Goal: Task Accomplishment & Management: Manage account settings

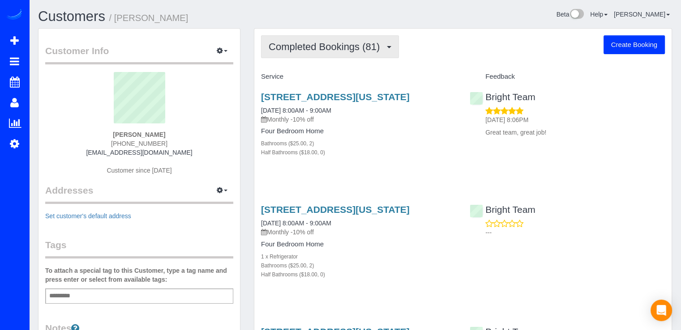
click at [367, 43] on span "Completed Bookings (81)" at bounding box center [326, 46] width 115 height 11
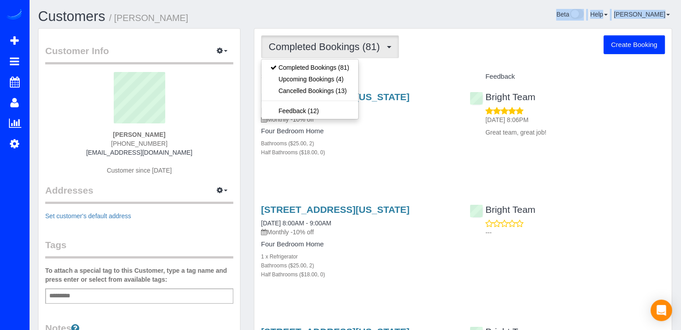
click at [457, 23] on div "Customers / [PERSON_NAME] Beta Help Help Docs Take a Tour Contact Support [PERS…" at bounding box center [354, 18] width 647 height 19
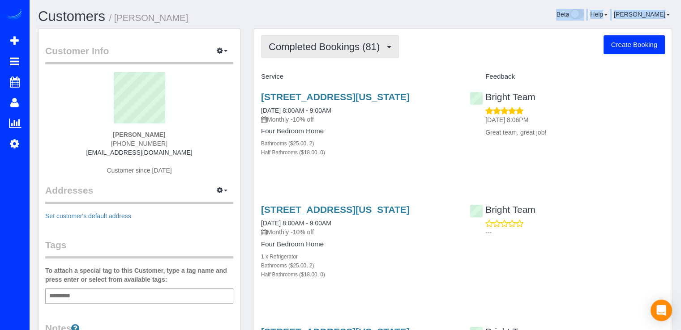
click at [322, 52] on button "Completed Bookings (81)" at bounding box center [330, 46] width 138 height 23
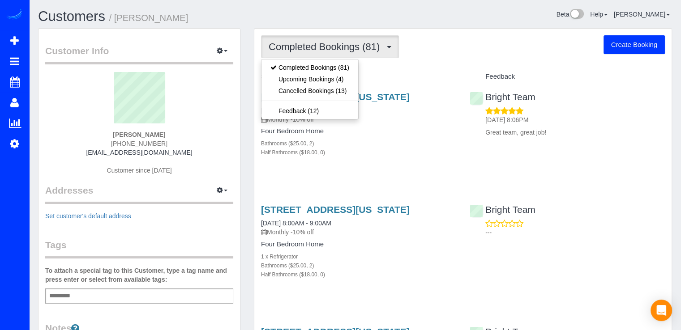
click at [439, 51] on div "Completed Bookings (81) Completed Bookings (81) Upcoming Bookings (4) Cancelled…" at bounding box center [463, 46] width 404 height 23
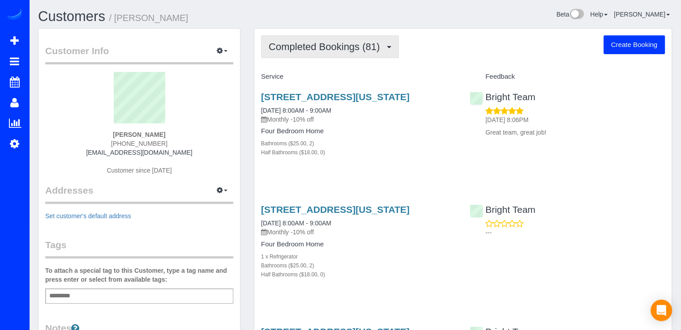
click at [372, 53] on button "Completed Bookings (81)" at bounding box center [330, 46] width 138 height 23
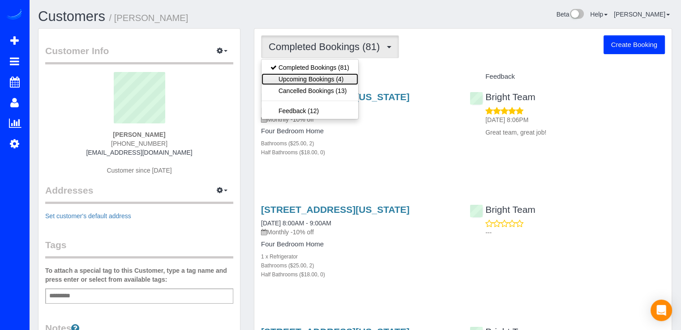
click at [349, 77] on link "Upcoming Bookings (4)" at bounding box center [309, 79] width 97 height 12
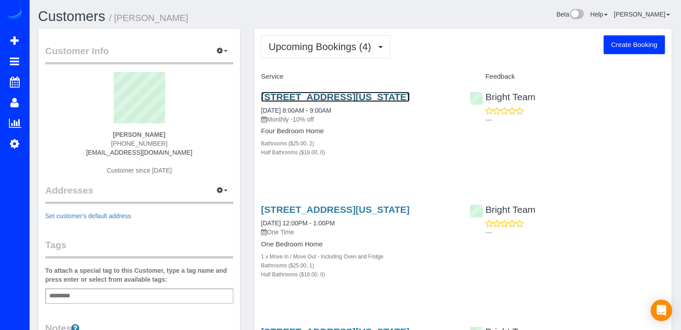
click at [288, 99] on link "1354 4th St Sw, Washington, DC 20024" at bounding box center [335, 97] width 149 height 10
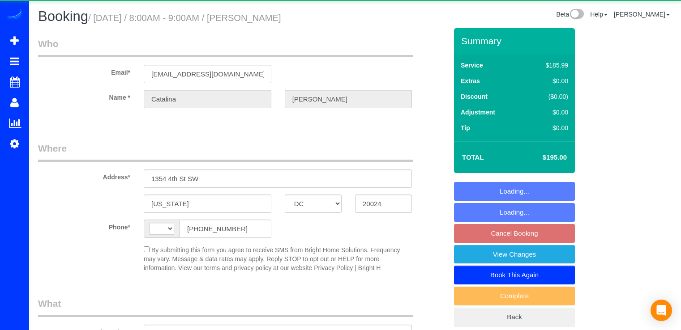
select select "DC"
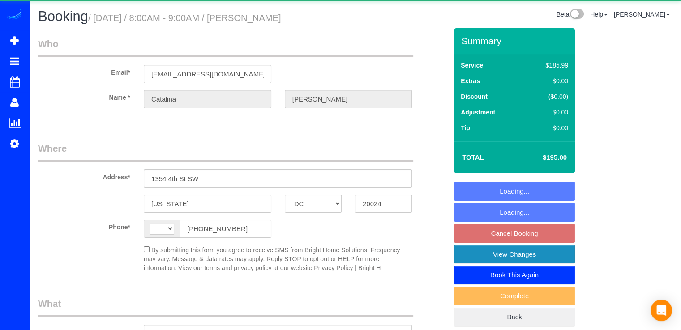
select select "string:[GEOGRAPHIC_DATA]"
select select "object:778"
select select "string:fspay-4cc222d1-b082-4c25-b435-53bf5cc65ee2"
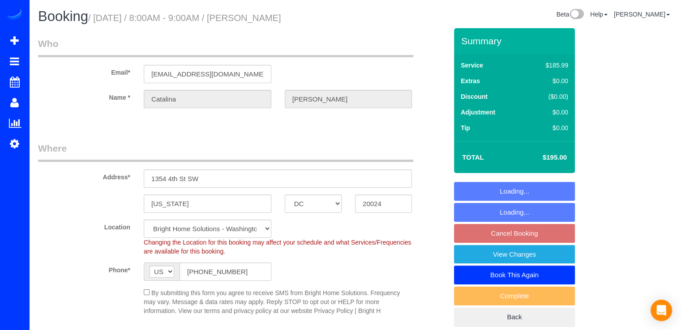
select select "spot1"
select select "2"
click at [544, 256] on link "View Changes" at bounding box center [514, 254] width 121 height 19
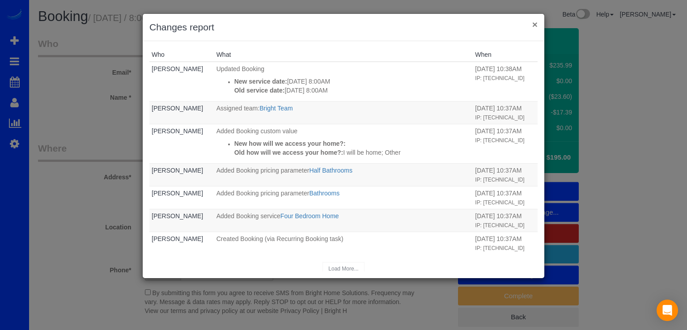
click at [536, 25] on button "×" at bounding box center [535, 24] width 5 height 9
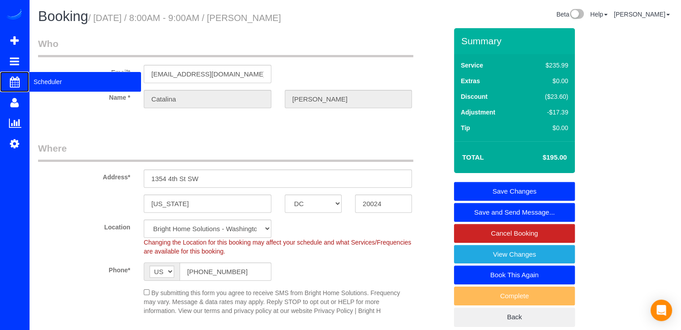
click at [43, 81] on span "Scheduler" at bounding box center [85, 82] width 112 height 21
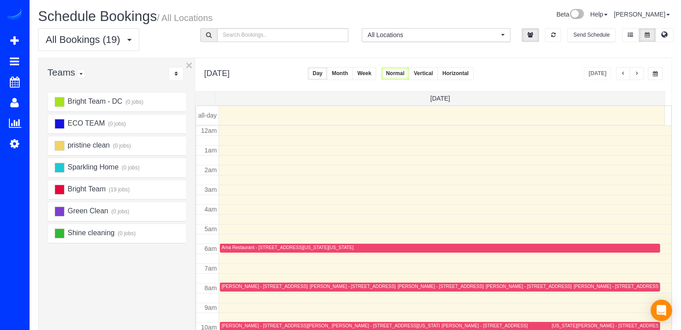
scroll to position [118, 0]
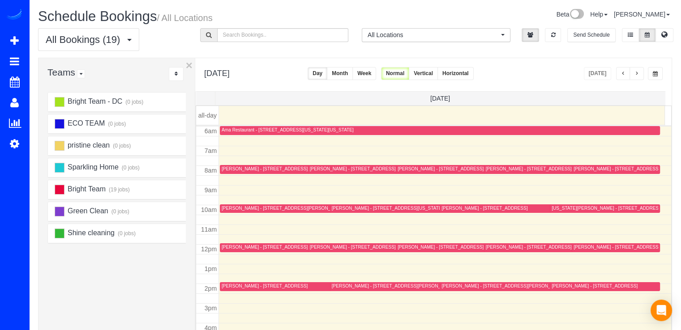
click at [644, 77] on div "[DATE]" at bounding box center [623, 73] width 79 height 13
click at [642, 74] on button "button" at bounding box center [636, 73] width 14 height 13
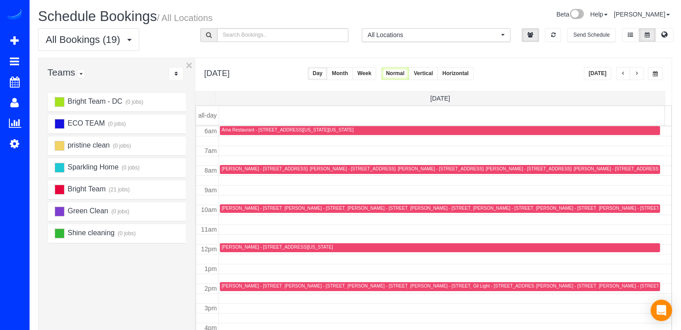
click at [639, 74] on button "button" at bounding box center [636, 73] width 14 height 13
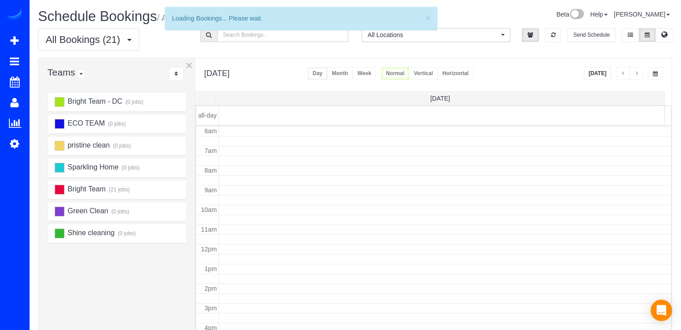
click at [639, 74] on button "button" at bounding box center [636, 73] width 14 height 13
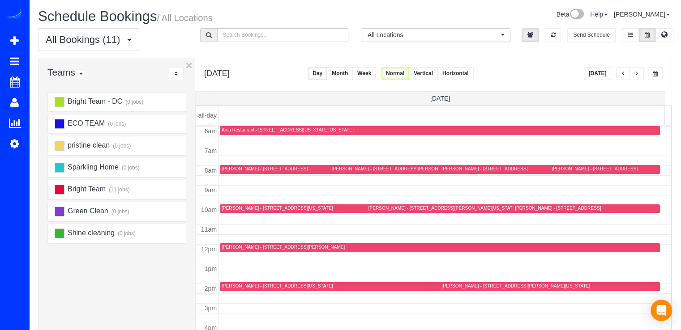
click at [639, 74] on span "button" at bounding box center [636, 73] width 4 height 5
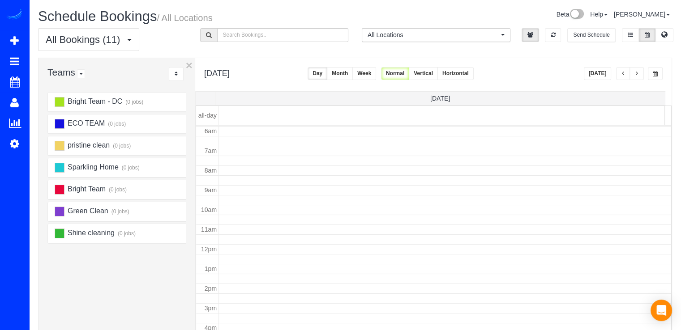
click at [639, 74] on span "button" at bounding box center [636, 73] width 4 height 5
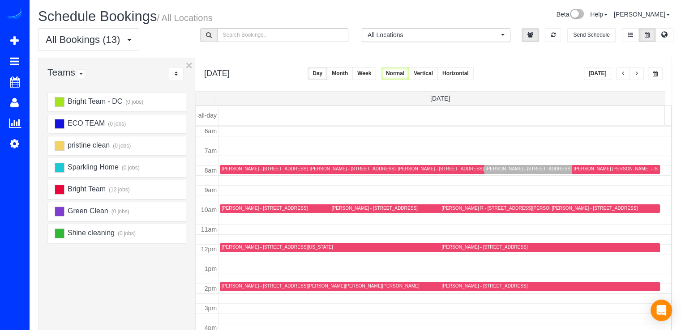
click at [47, 120] on div "Bright Team - DC (0 jobs) ECO TEAM (0 jobs) pristine clean (0 jobs) Sparkling H…" at bounding box center [116, 273] width 156 height 367
click at [39, 116] on div "Bright Team - DC (0 jobs) ECO TEAM (0 jobs) pristine clean (0 jobs) Sparkling H…" at bounding box center [116, 273] width 156 height 367
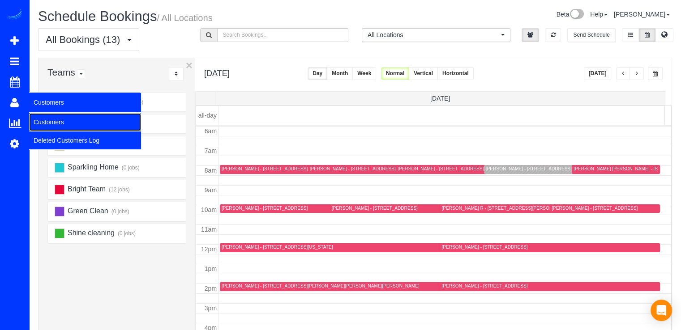
click at [36, 119] on link "Customers" at bounding box center [85, 122] width 112 height 18
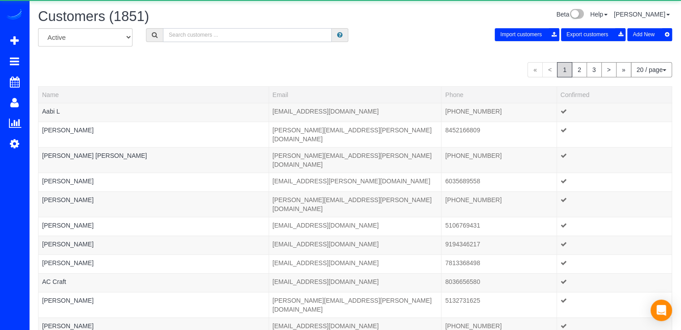
click at [186, 33] on input "text" at bounding box center [247, 35] width 169 height 14
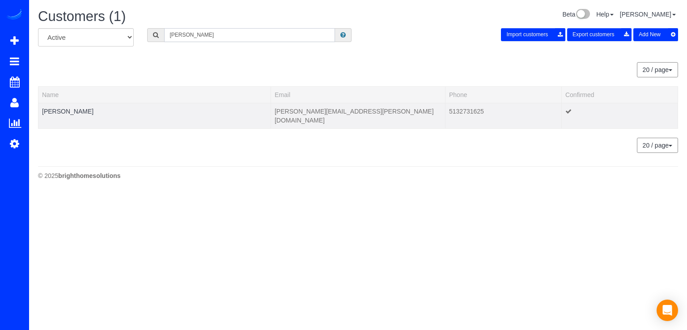
type input "[PERSON_NAME]"
click at [68, 106] on td "[PERSON_NAME]" at bounding box center [154, 116] width 233 height 26
click at [68, 108] on link "[PERSON_NAME]" at bounding box center [67, 111] width 51 height 7
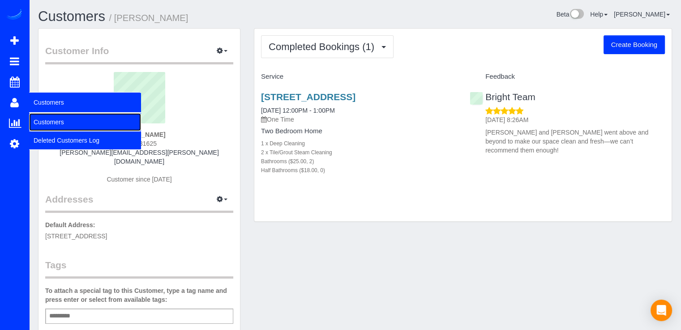
click at [46, 120] on link "Customers" at bounding box center [85, 122] width 112 height 18
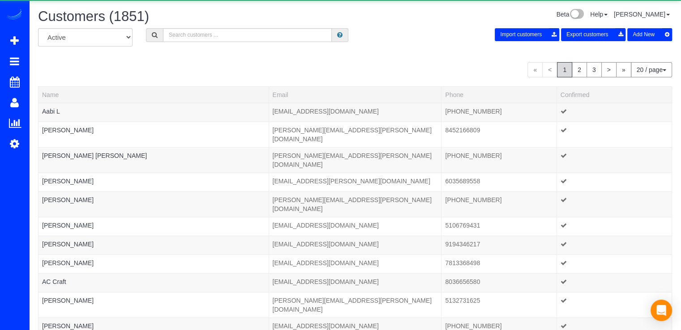
click at [199, 27] on div "Customers (1851)" at bounding box center [193, 18] width 324 height 19
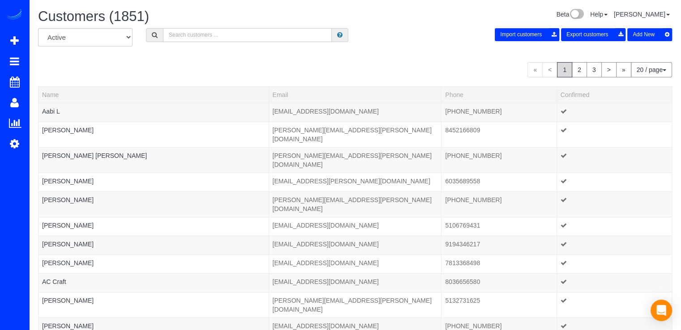
click at [202, 33] on input "text" at bounding box center [247, 35] width 169 height 14
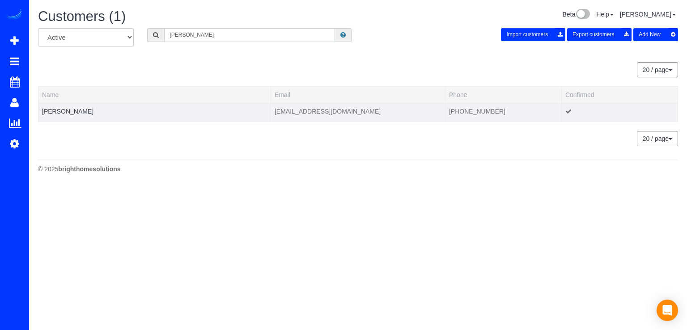
type input "[PERSON_NAME]"
click at [90, 110] on td "[PERSON_NAME]" at bounding box center [154, 112] width 233 height 19
click at [86, 111] on td "[PERSON_NAME]" at bounding box center [154, 112] width 233 height 19
click at [83, 113] on link "[PERSON_NAME]" at bounding box center [67, 111] width 51 height 7
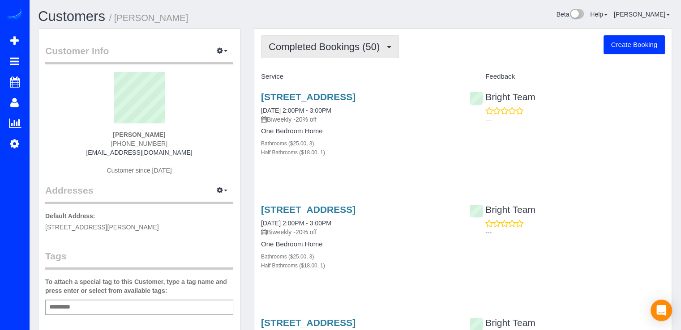
drag, startPoint x: 309, startPoint y: 44, endPoint x: 314, endPoint y: 41, distance: 5.8
click at [314, 41] on span "Completed Bookings (50)" at bounding box center [326, 46] width 115 height 11
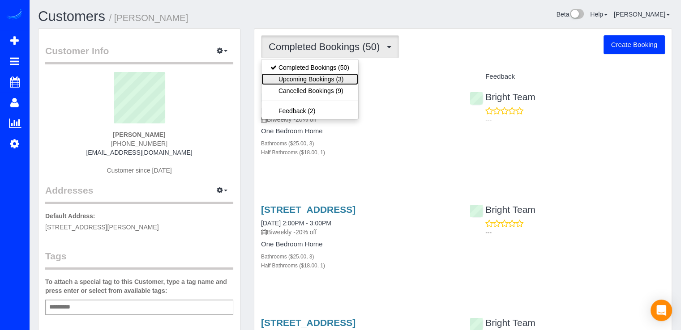
click at [337, 77] on link "Upcoming Bookings (3)" at bounding box center [309, 79] width 97 height 12
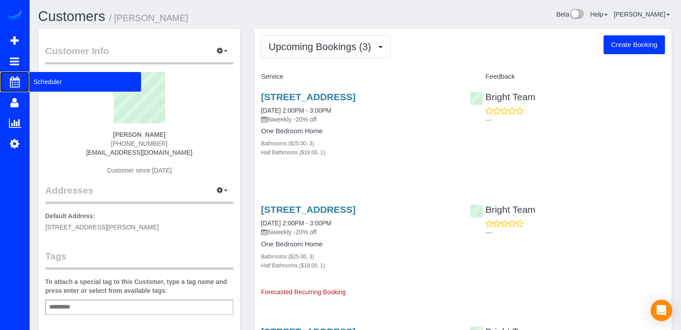
click at [24, 87] on link "Scheduler" at bounding box center [14, 82] width 29 height 21
click at [38, 81] on body "Beta Add Booking Bookings Active Bookings Cancelled Bookings Quote Inquiries Do…" at bounding box center [340, 165] width 681 height 330
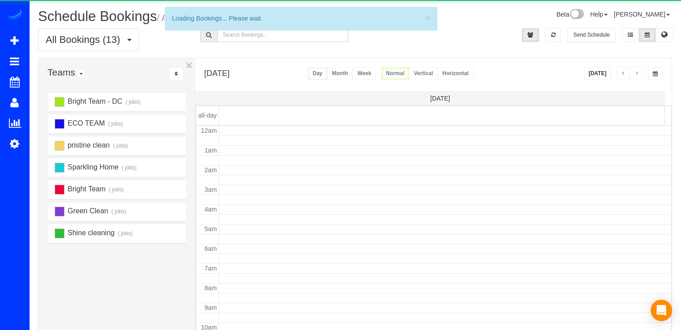
scroll to position [118, 0]
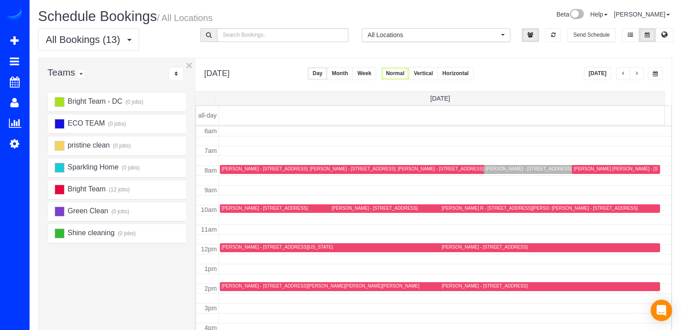
click at [635, 72] on span "button" at bounding box center [636, 73] width 4 height 5
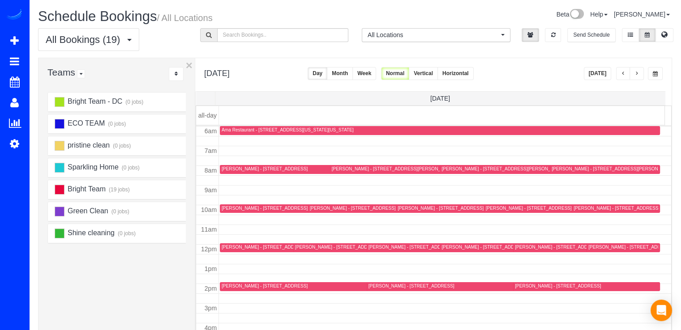
click at [636, 75] on span "button" at bounding box center [636, 73] width 4 height 5
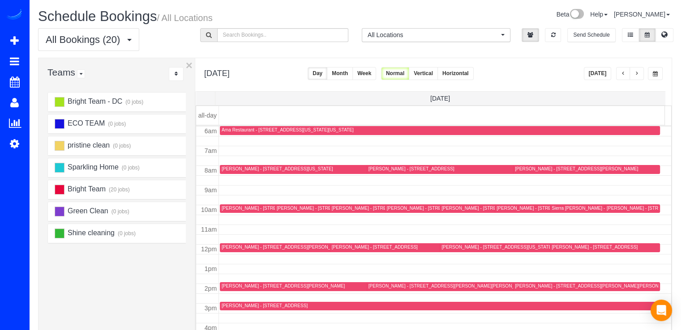
click at [622, 72] on span "button" at bounding box center [623, 73] width 4 height 5
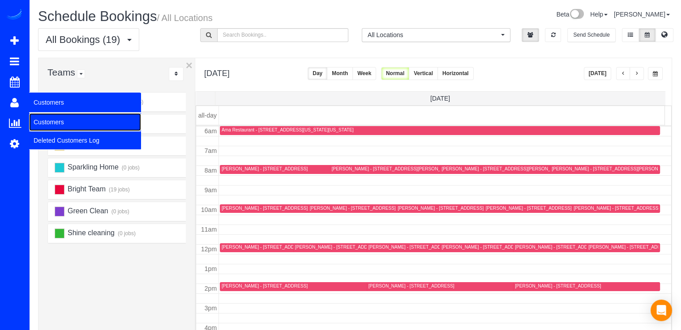
click at [40, 117] on link "Customers" at bounding box center [85, 122] width 112 height 18
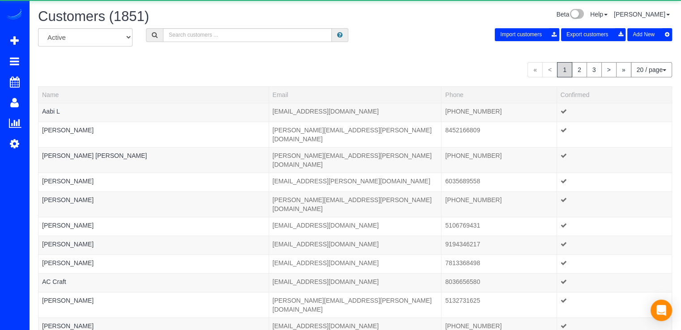
click at [202, 25] on div "Customers (1851)" at bounding box center [193, 18] width 324 height 19
click at [202, 27] on div "Customers (1851)" at bounding box center [193, 18] width 324 height 19
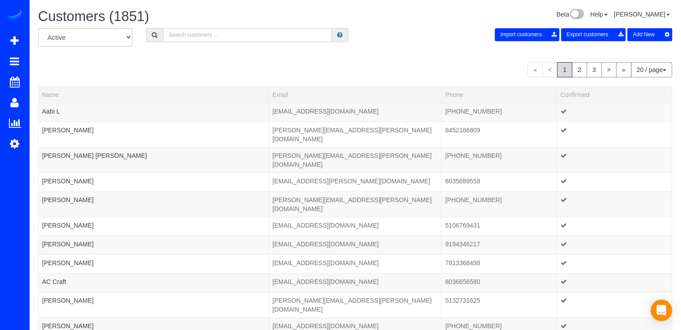
click at [203, 31] on input "text" at bounding box center [247, 35] width 169 height 14
type input "[PERSON_NAME]"
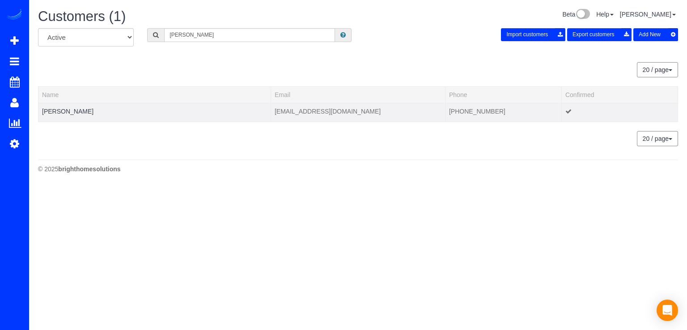
click at [55, 103] on td "[PERSON_NAME]" at bounding box center [154, 112] width 233 height 19
click at [54, 106] on td "[PERSON_NAME]" at bounding box center [154, 112] width 233 height 19
click at [53, 109] on link "[PERSON_NAME]" at bounding box center [67, 111] width 51 height 7
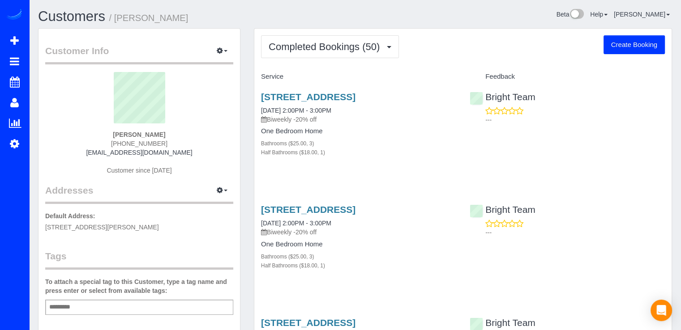
click at [310, 43] on span "Completed Bookings (50)" at bounding box center [326, 46] width 115 height 11
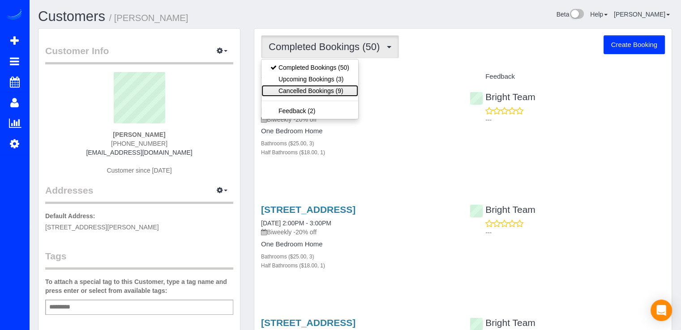
click at [319, 94] on link "Cancelled Bookings (9)" at bounding box center [309, 91] width 97 height 12
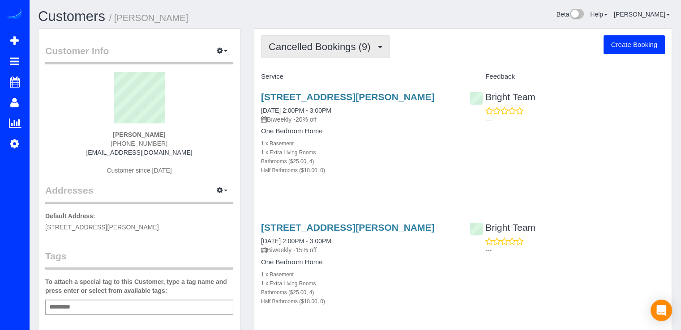
click at [319, 57] on button "Cancelled Bookings (9)" at bounding box center [325, 46] width 129 height 23
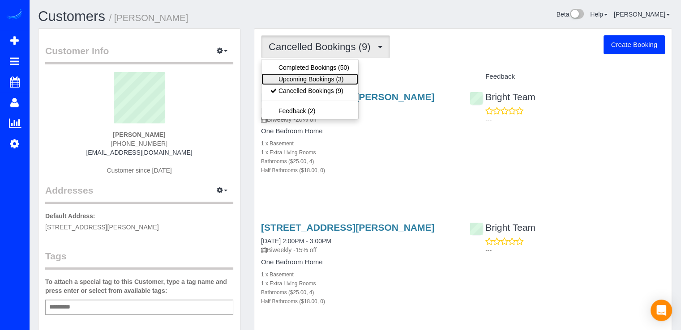
click at [317, 74] on link "Upcoming Bookings (3)" at bounding box center [309, 79] width 97 height 12
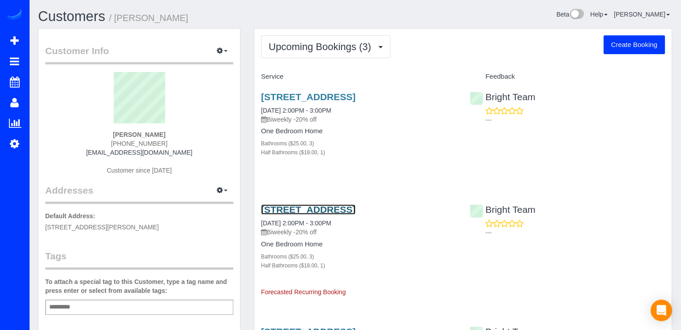
click at [302, 215] on link "[STREET_ADDRESS]" at bounding box center [308, 210] width 94 height 10
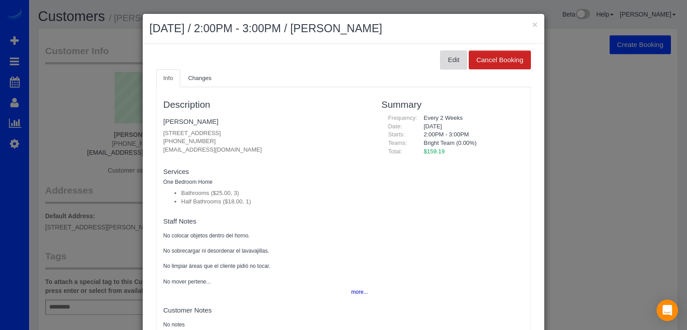
click at [441, 60] on button "Edit" at bounding box center [453, 60] width 27 height 19
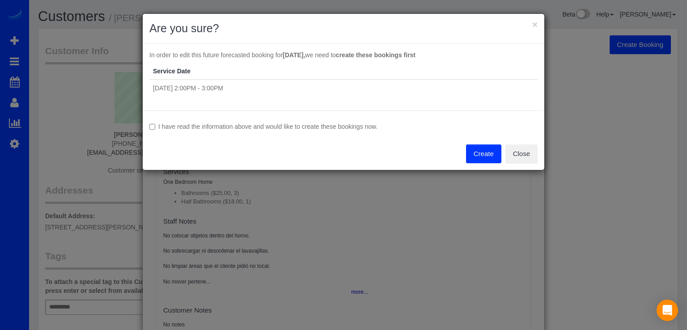
click at [155, 127] on label "I have read the information above and would like to create these bookings now." at bounding box center [343, 126] width 388 height 9
click at [470, 157] on button "Create" at bounding box center [483, 154] width 35 height 19
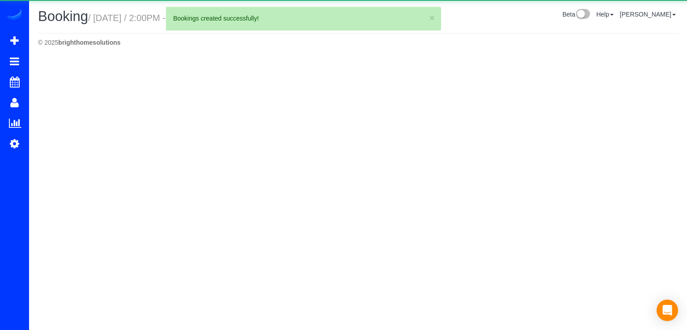
select select "MD"
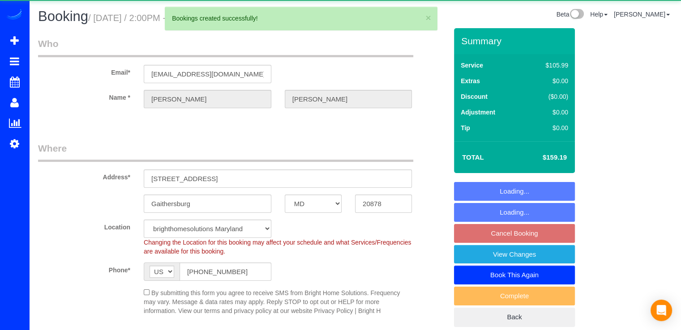
select select "object:6115"
select select "spot24"
select select "3"
select select "1"
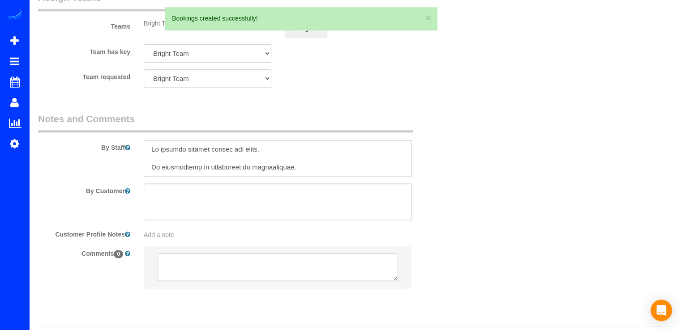
scroll to position [1230, 0]
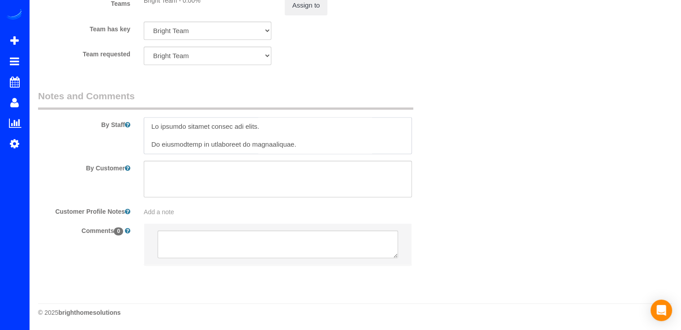
click at [148, 126] on textarea at bounding box center [278, 135] width 268 height 37
click at [265, 127] on textarea at bounding box center [278, 135] width 268 height 37
click at [291, 129] on textarea at bounding box center [278, 135] width 268 height 37
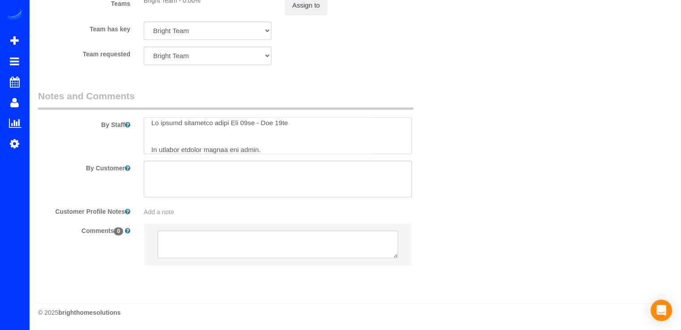
scroll to position [0, 0]
click at [303, 128] on textarea at bounding box center [278, 135] width 268 height 37
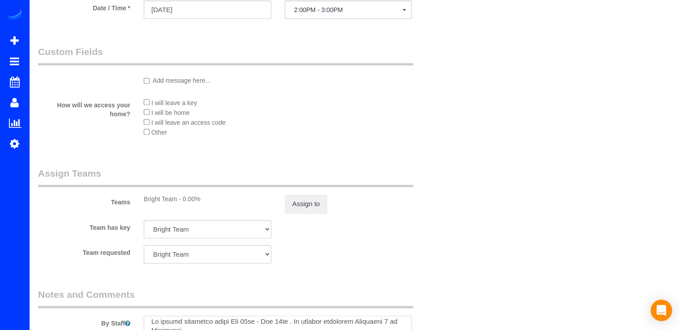
scroll to position [940, 0]
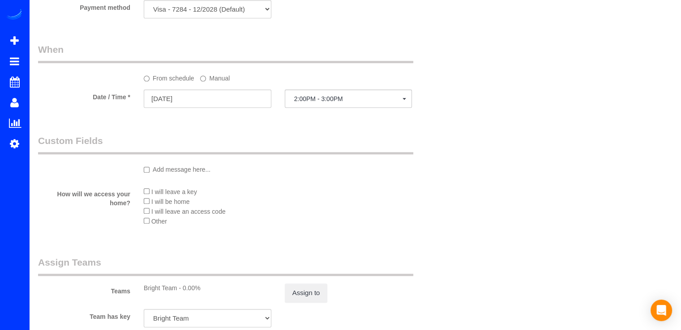
type textarea "Lo ipsumd sitametco adipi Eli 00se - Doe 62te . In utlabor etdolorem Aliquaeni …"
click at [202, 102] on input "[DATE]" at bounding box center [208, 99] width 128 height 18
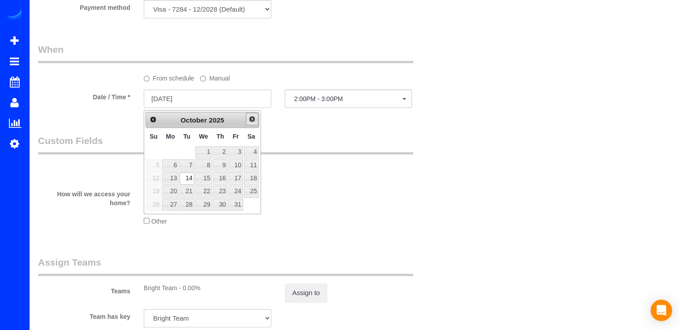
click at [255, 124] on link "Next" at bounding box center [252, 119] width 13 height 13
click at [207, 166] on link "5" at bounding box center [203, 165] width 17 height 12
type input "[DATE]"
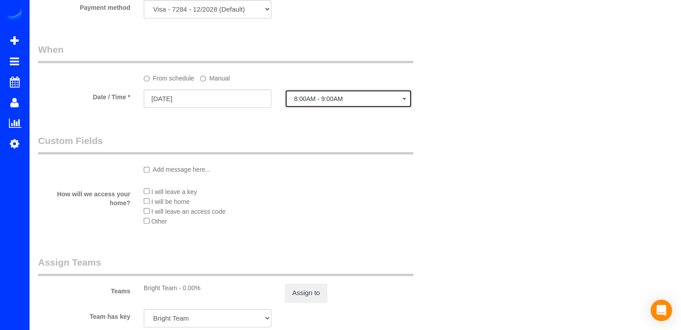
drag, startPoint x: 332, startPoint y: 106, endPoint x: 339, endPoint y: 109, distance: 7.8
click at [332, 106] on button "8:00AM - 9:00AM" at bounding box center [349, 99] width 128 height 18
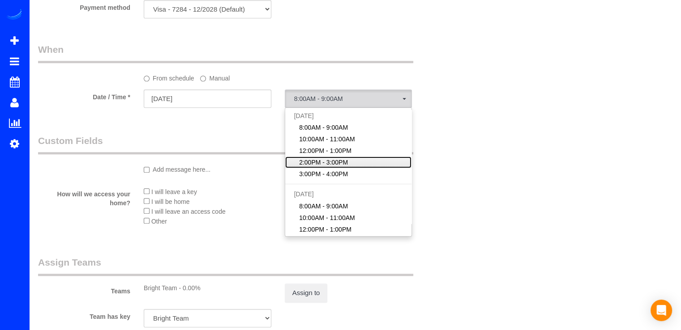
click at [319, 163] on span "2:00PM - 3:00PM" at bounding box center [323, 162] width 49 height 9
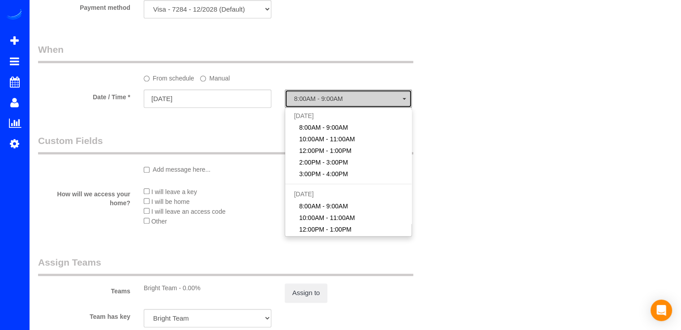
select select "spot46"
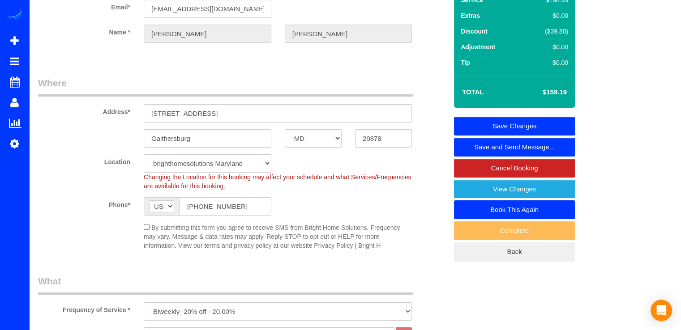
scroll to position [0, 0]
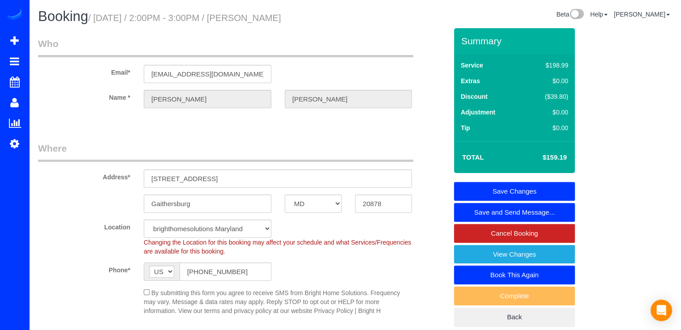
click at [507, 190] on link "Save Changes" at bounding box center [514, 191] width 121 height 19
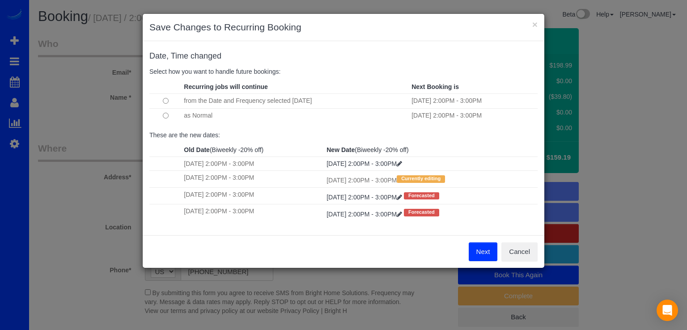
click at [474, 250] on button "Next" at bounding box center [483, 252] width 29 height 19
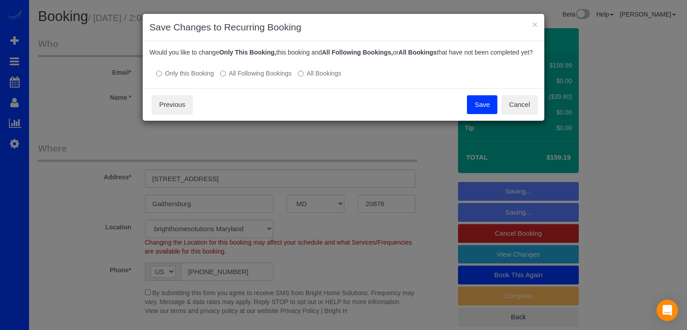
click at [240, 78] on label "All Following Bookings" at bounding box center [256, 73] width 72 height 9
click at [483, 108] on button "Save" at bounding box center [482, 104] width 30 height 19
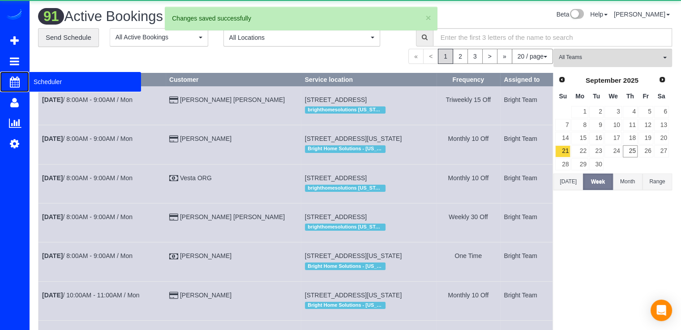
click at [39, 81] on span "Scheduler" at bounding box center [85, 82] width 112 height 21
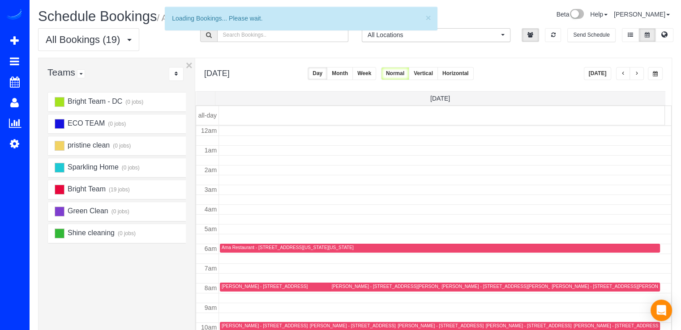
scroll to position [118, 0]
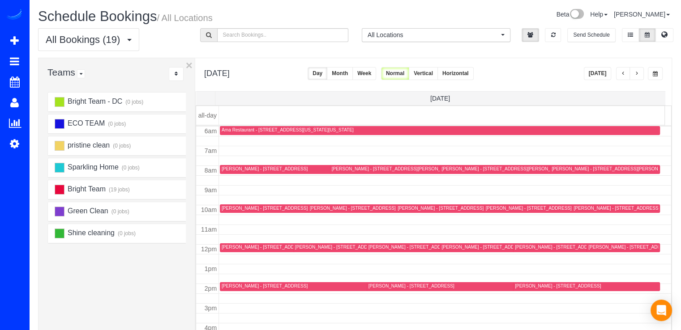
click at [642, 72] on button "button" at bounding box center [636, 73] width 14 height 13
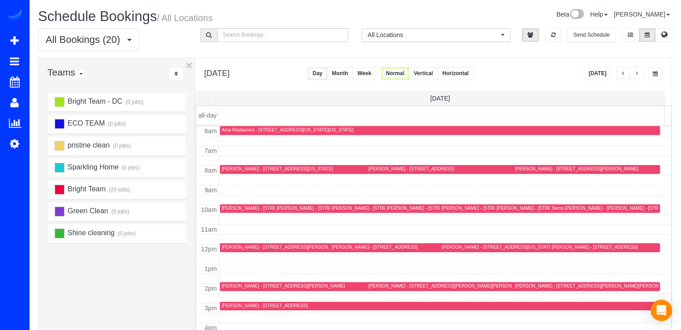
click at [603, 71] on button "[DATE]" at bounding box center [598, 73] width 28 height 13
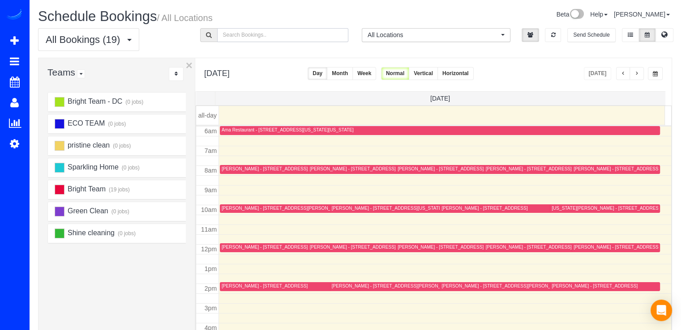
click at [247, 40] on input "text" at bounding box center [283, 35] width 132 height 14
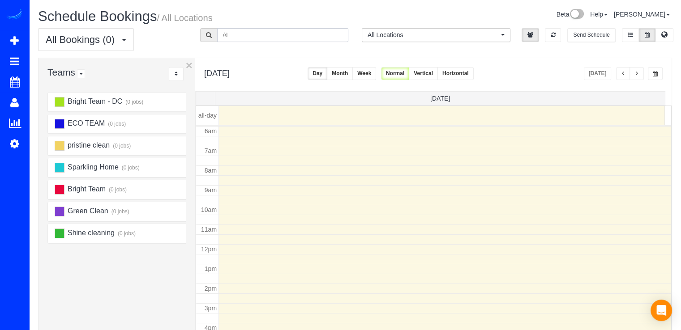
type input "A"
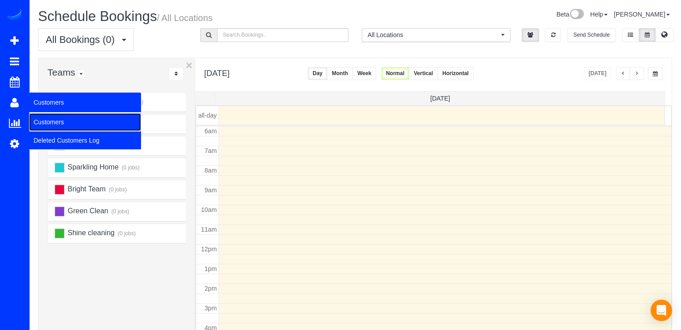
click at [51, 123] on link "Customers" at bounding box center [85, 122] width 112 height 18
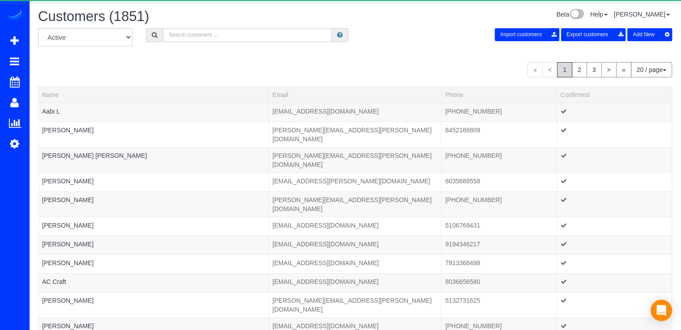
click at [206, 30] on input "text" at bounding box center [247, 35] width 169 height 14
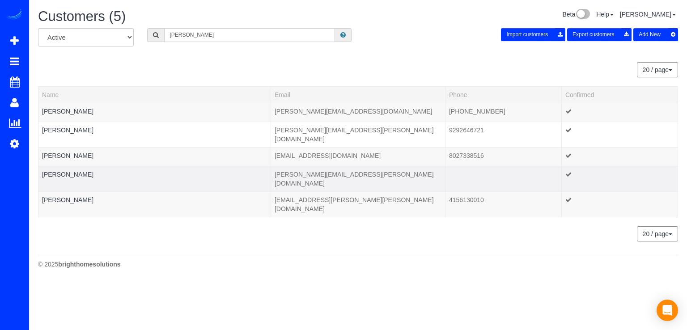
type input "[PERSON_NAME]"
click at [77, 171] on td "[PERSON_NAME]" at bounding box center [154, 179] width 233 height 26
click at [77, 171] on link "[PERSON_NAME]" at bounding box center [67, 174] width 51 height 7
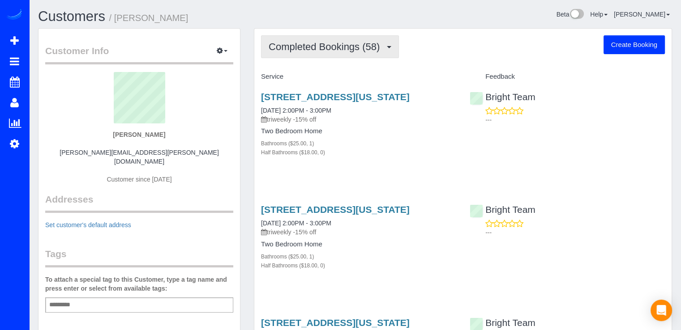
click at [322, 48] on span "Completed Bookings (58)" at bounding box center [326, 46] width 115 height 11
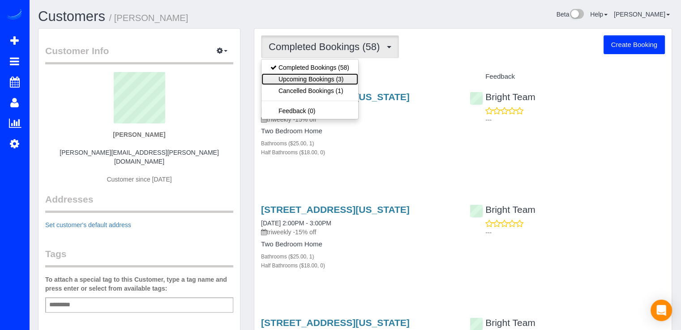
click at [315, 73] on link "Upcoming Bookings (3)" at bounding box center [309, 79] width 97 height 12
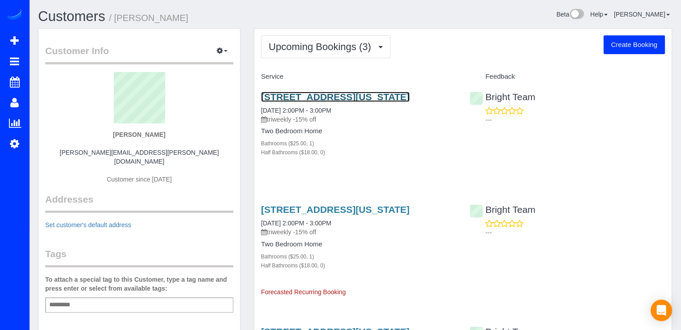
click at [315, 96] on link "[STREET_ADDRESS][US_STATE]" at bounding box center [335, 97] width 149 height 10
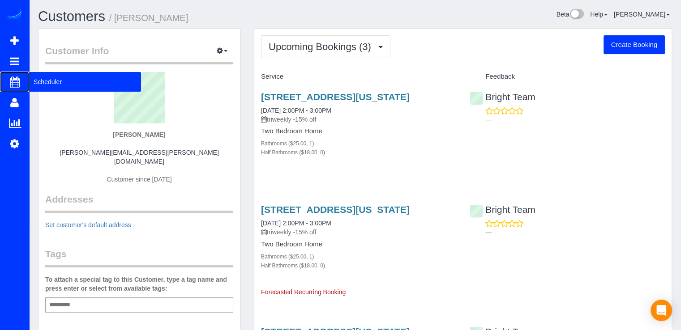
click at [47, 84] on span "Scheduler" at bounding box center [85, 82] width 112 height 21
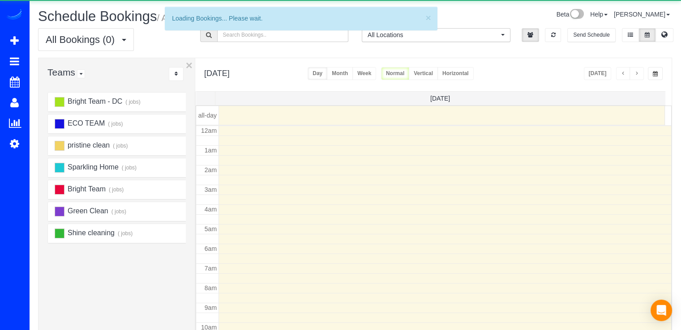
scroll to position [118, 0]
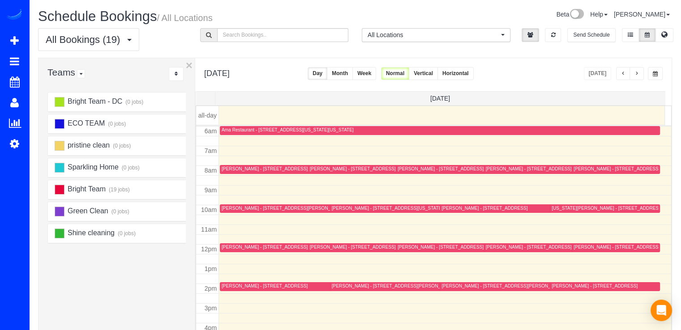
click at [632, 68] on button "button" at bounding box center [636, 73] width 14 height 13
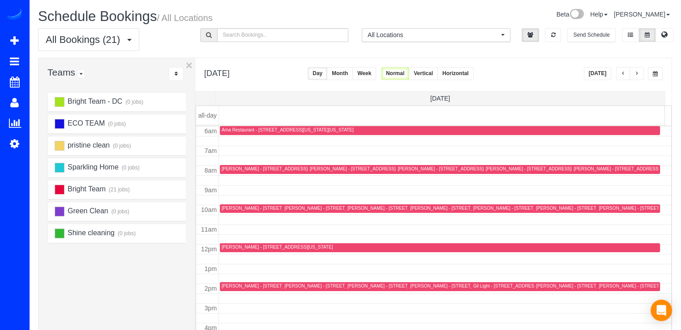
click at [634, 72] on button "button" at bounding box center [636, 73] width 14 height 13
click at [635, 73] on span "button" at bounding box center [636, 73] width 4 height 5
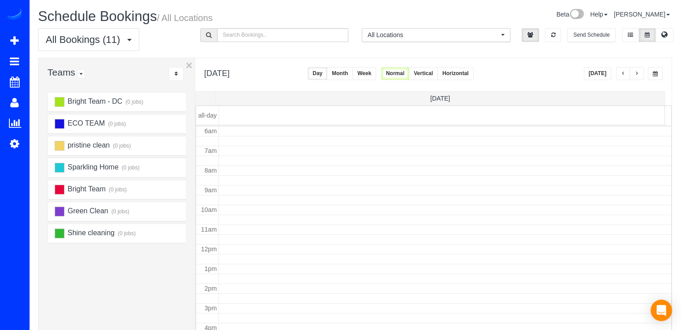
click at [636, 74] on span "button" at bounding box center [636, 73] width 4 height 5
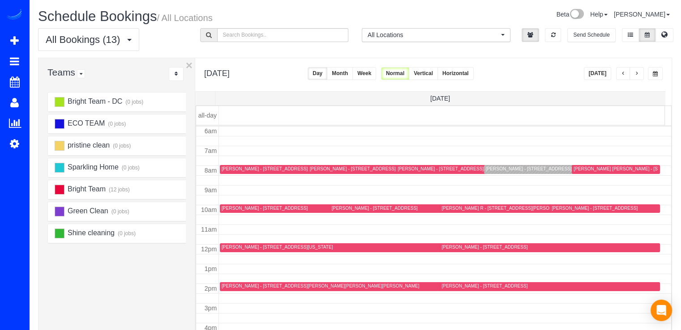
click at [623, 76] on span "button" at bounding box center [623, 73] width 4 height 5
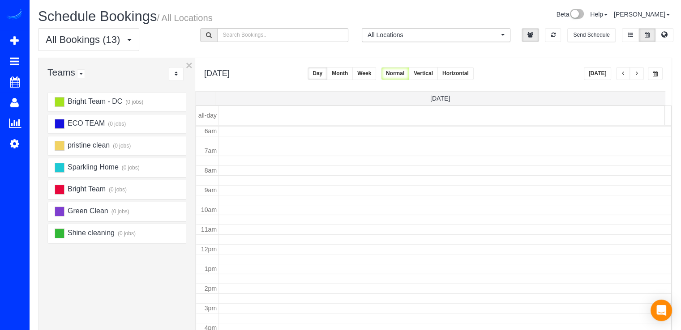
click at [622, 73] on span "button" at bounding box center [623, 73] width 4 height 5
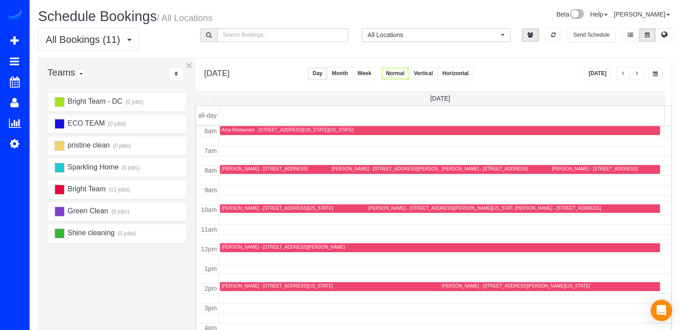
click at [622, 73] on span "button" at bounding box center [623, 73] width 4 height 5
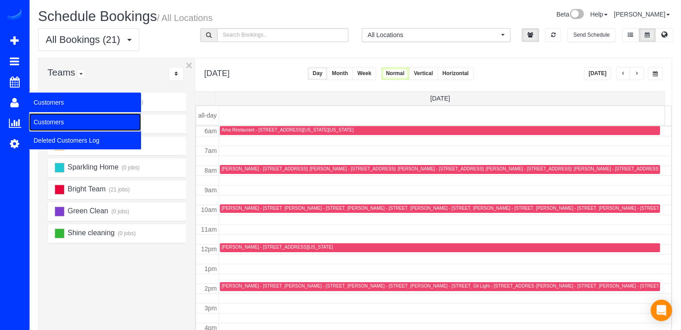
click at [43, 117] on link "Customers" at bounding box center [85, 122] width 112 height 18
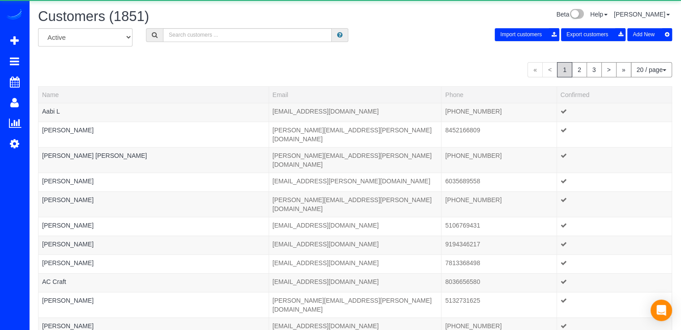
click at [168, 27] on div "Customers (1851)" at bounding box center [193, 18] width 324 height 19
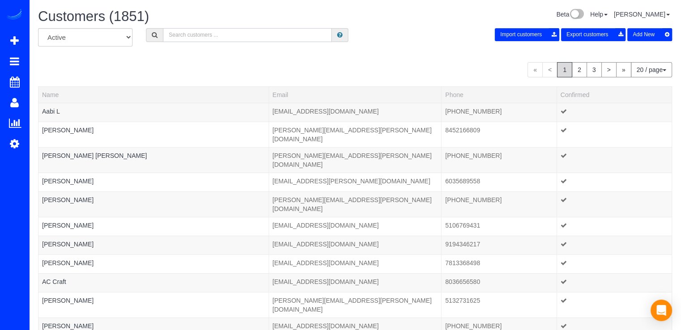
click at [172, 31] on input "text" at bounding box center [247, 35] width 169 height 14
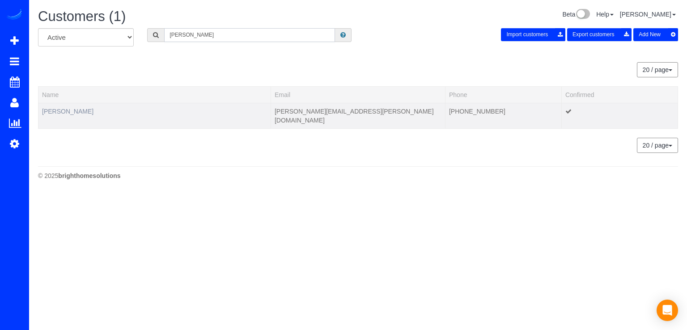
type input "[PERSON_NAME]"
click at [68, 114] on link "[PERSON_NAME]" at bounding box center [67, 111] width 51 height 7
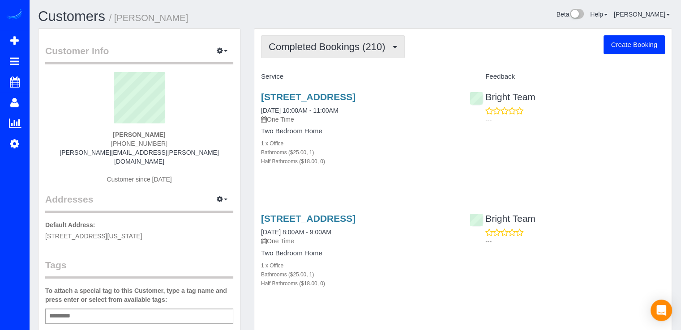
click at [332, 50] on span "Completed Bookings (210)" at bounding box center [329, 46] width 121 height 11
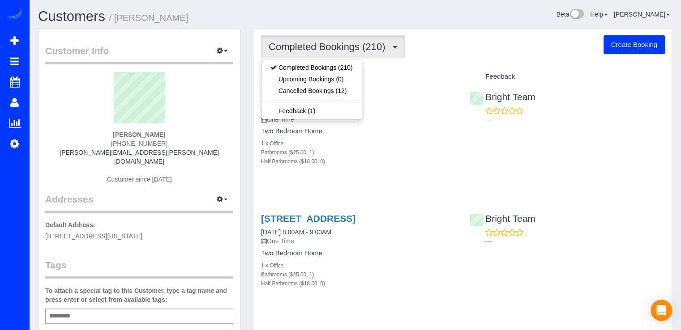
click at [431, 47] on div "Completed Bookings (210) Completed Bookings (210) Upcoming Bookings (0) Cancell…" at bounding box center [463, 46] width 404 height 23
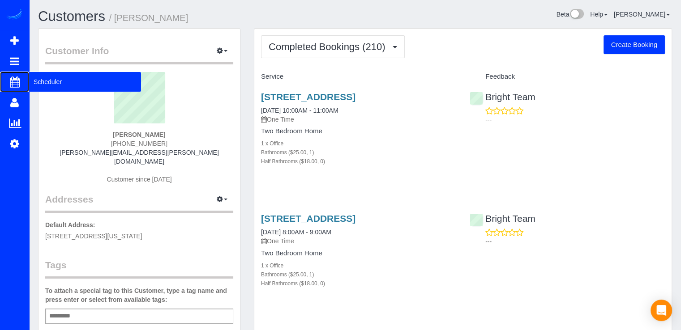
click at [51, 85] on span "Scheduler" at bounding box center [85, 82] width 112 height 21
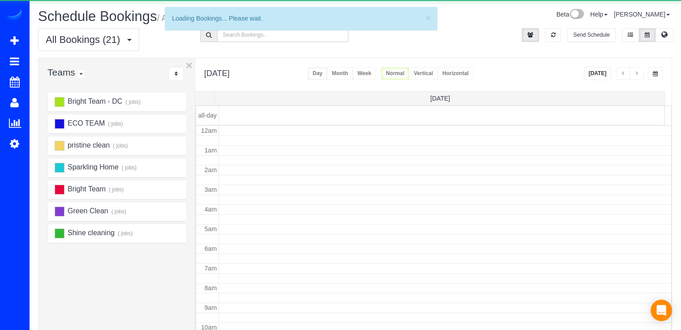
scroll to position [118, 0]
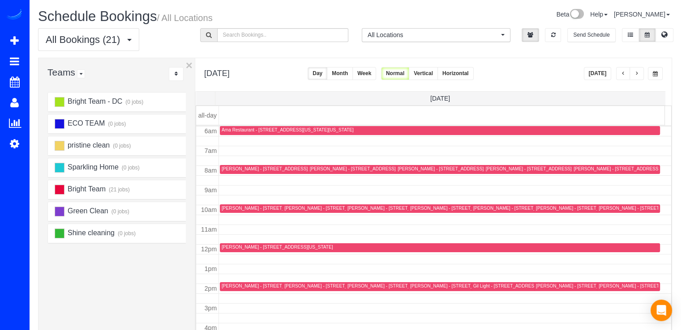
click at [642, 77] on button "button" at bounding box center [636, 73] width 14 height 13
click at [593, 75] on button "[DATE]" at bounding box center [598, 73] width 28 height 13
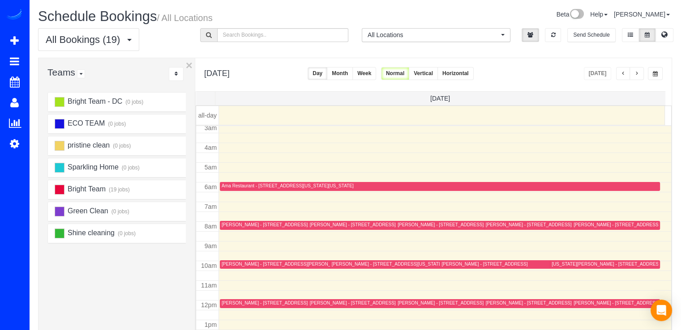
scroll to position [134, 0]
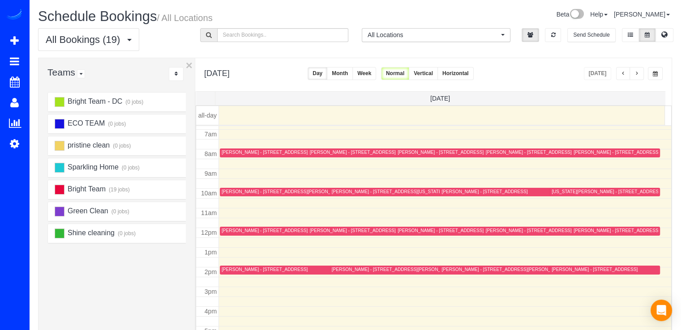
click at [621, 72] on button "button" at bounding box center [623, 73] width 14 height 13
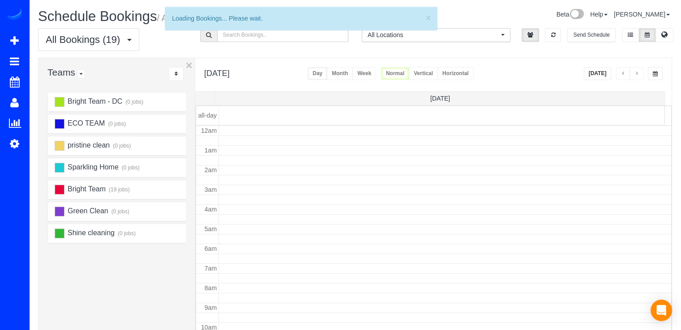
scroll to position [118, 0]
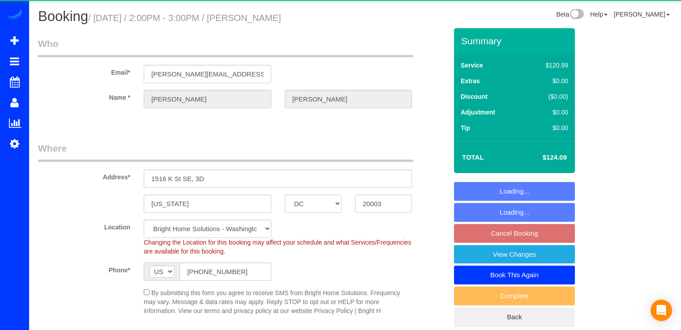
select select "DC"
select select "spot4"
select select "object:767"
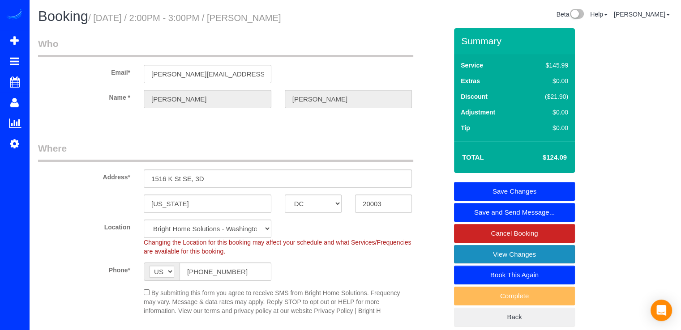
click at [562, 255] on link "View Changes" at bounding box center [514, 254] width 121 height 19
